Goal: Task Accomplishment & Management: Use online tool/utility

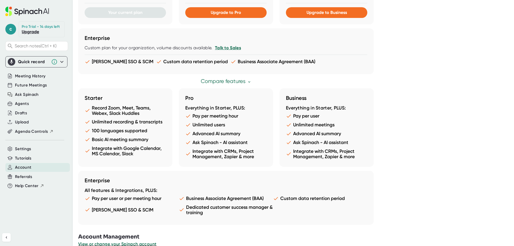
scroll to position [254, 0]
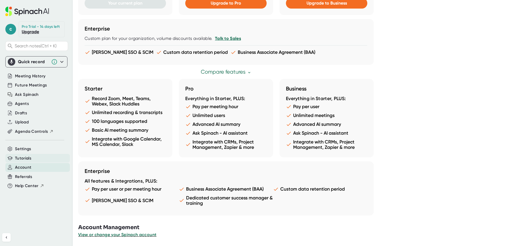
click at [31, 159] on span "Tutorials" at bounding box center [23, 158] width 16 height 6
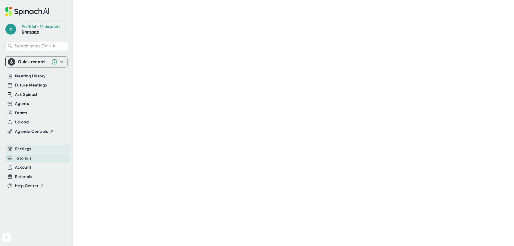
click at [31, 151] on span "Settings" at bounding box center [23, 149] width 16 height 6
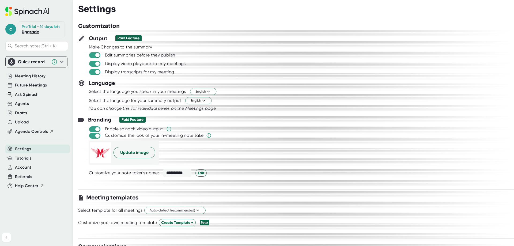
click at [31, 149] on span "Settings" at bounding box center [23, 149] width 16 height 6
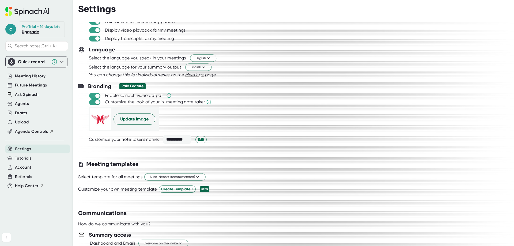
scroll to position [54, 0]
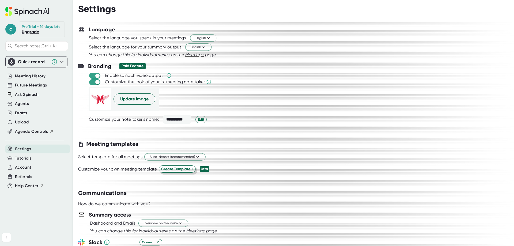
click at [173, 171] on span "Create Template +" at bounding box center [177, 169] width 32 height 6
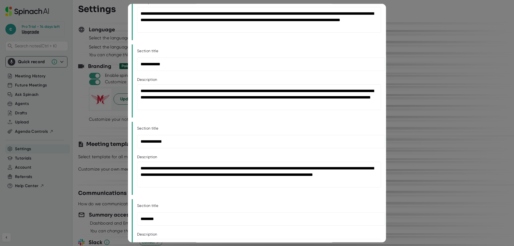
scroll to position [214, 0]
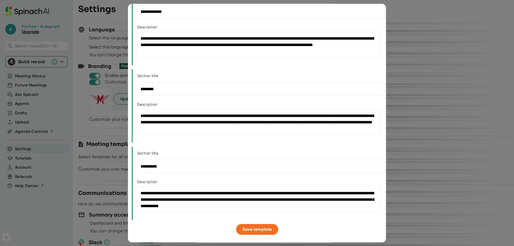
drag, startPoint x: 431, startPoint y: 71, endPoint x: 421, endPoint y: 68, distance: 9.5
click at [430, 70] on div at bounding box center [257, 123] width 514 height 246
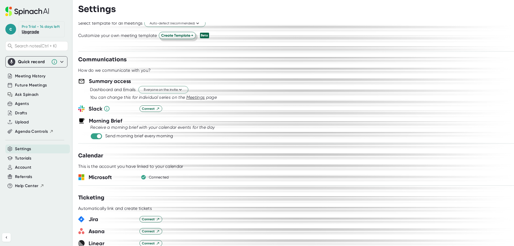
scroll to position [187, 0]
click at [164, 91] on span "Everyone on the invite" at bounding box center [163, 89] width 39 height 5
click at [264, 95] on div at bounding box center [257, 123] width 514 height 246
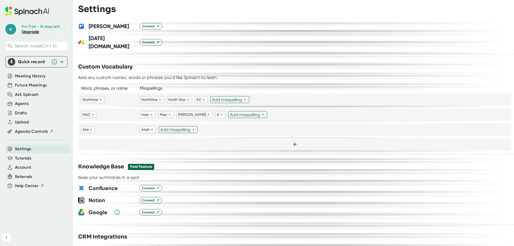
scroll to position [349, 0]
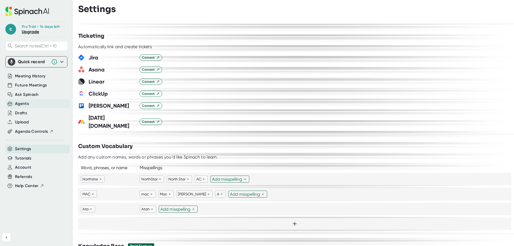
click at [17, 106] on div "Agents" at bounding box center [22, 104] width 14 height 6
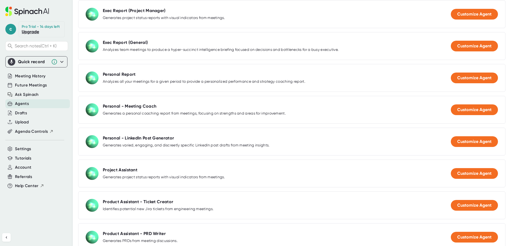
scroll to position [168, 0]
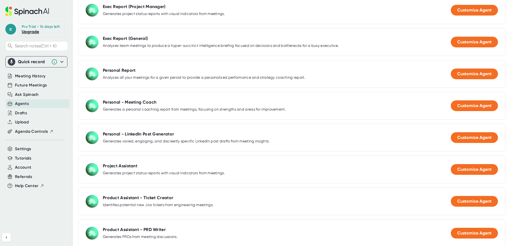
click at [469, 176] on div "Project Assistant Generates project status reports with visual indicators from …" at bounding box center [291, 170] width 427 height 28
click at [467, 171] on span "Customize Agent" at bounding box center [474, 169] width 34 height 5
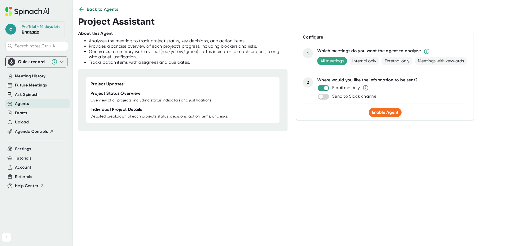
scroll to position [7, 0]
click at [445, 59] on span "Meetings with keywords" at bounding box center [441, 61] width 52 height 8
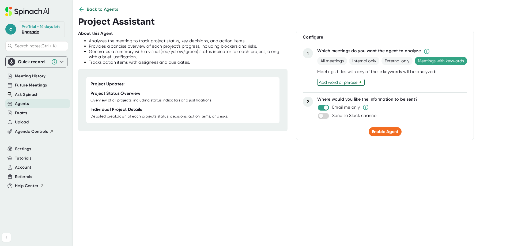
click at [354, 84] on div "Add word or phrase" at bounding box center [339, 82] width 40 height 5
type input "project sync"
click at [86, 7] on button "Back to Agents" at bounding box center [98, 9] width 40 height 6
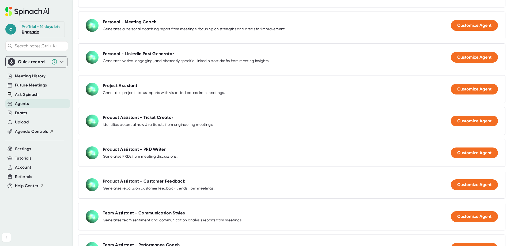
scroll to position [274, 0]
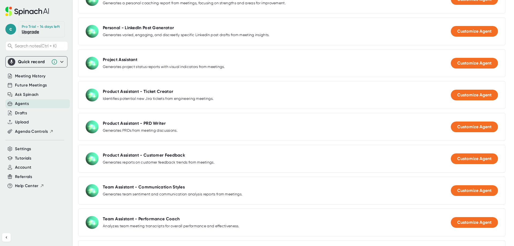
click at [125, 130] on div "Generates PRDs from meeting discussions." at bounding box center [140, 130] width 75 height 5
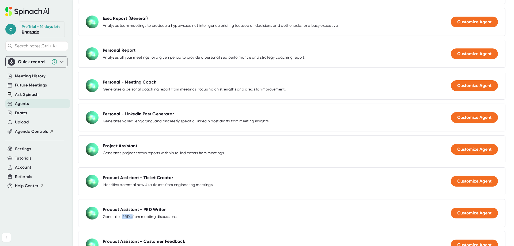
scroll to position [115, 0]
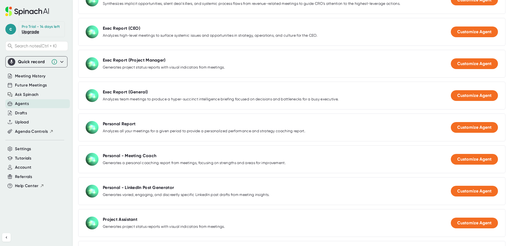
click at [38, 101] on div "Agents" at bounding box center [37, 103] width 65 height 9
click at [35, 93] on span "Ask Spinach" at bounding box center [27, 95] width 24 height 6
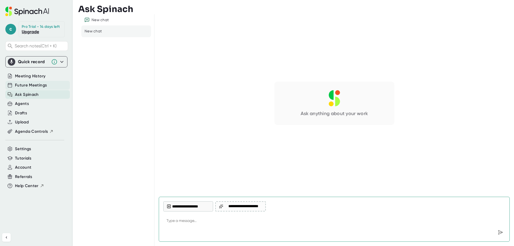
type textarea "x"
click at [34, 83] on span "Future Meetings" at bounding box center [31, 85] width 32 height 6
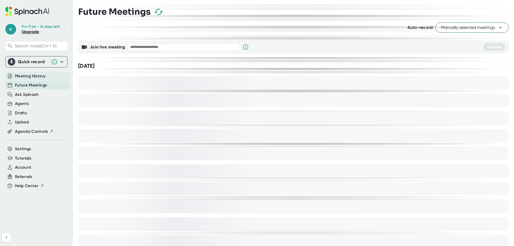
click at [40, 76] on span "Meeting History" at bounding box center [30, 76] width 31 height 6
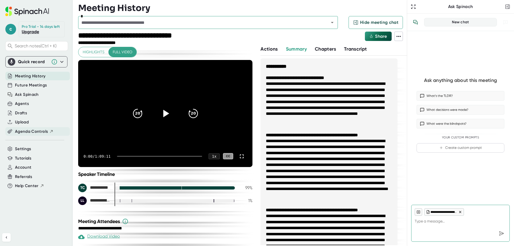
type textarea "x"
click at [44, 131] on span "Agenda Controls" at bounding box center [31, 132] width 33 height 6
click at [39, 87] on span "Future Meetings" at bounding box center [31, 85] width 32 height 6
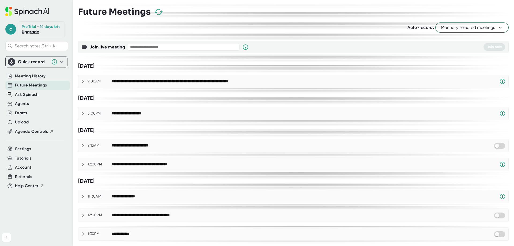
click at [468, 26] on span "Manually selected meetings" at bounding box center [472, 27] width 62 height 6
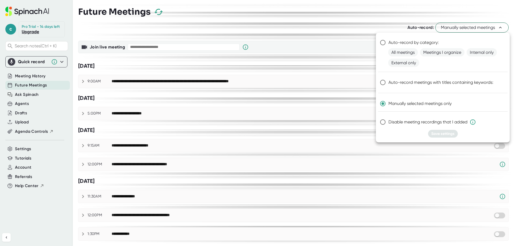
click at [468, 26] on div at bounding box center [257, 123] width 514 height 246
